Goal: Subscribe to service/newsletter

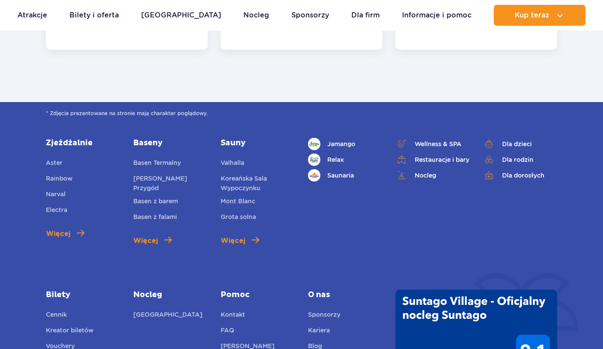
scroll to position [3422, 0]
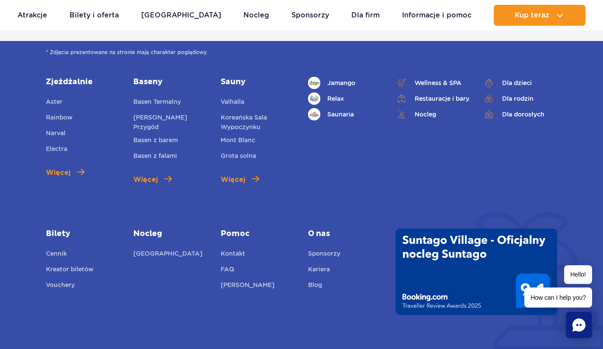
type input "e"
checkbox input "false"
type input "jakub@sklepyonline.com.pl"
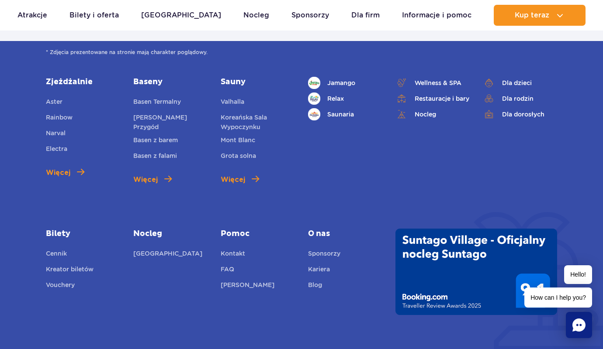
checkbox input "true"
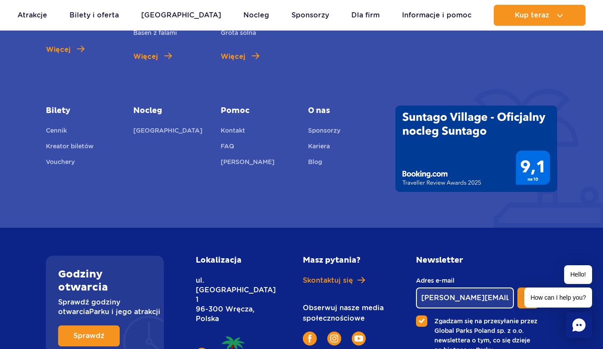
checkbox input "true"
